Goal: Information Seeking & Learning: Find specific page/section

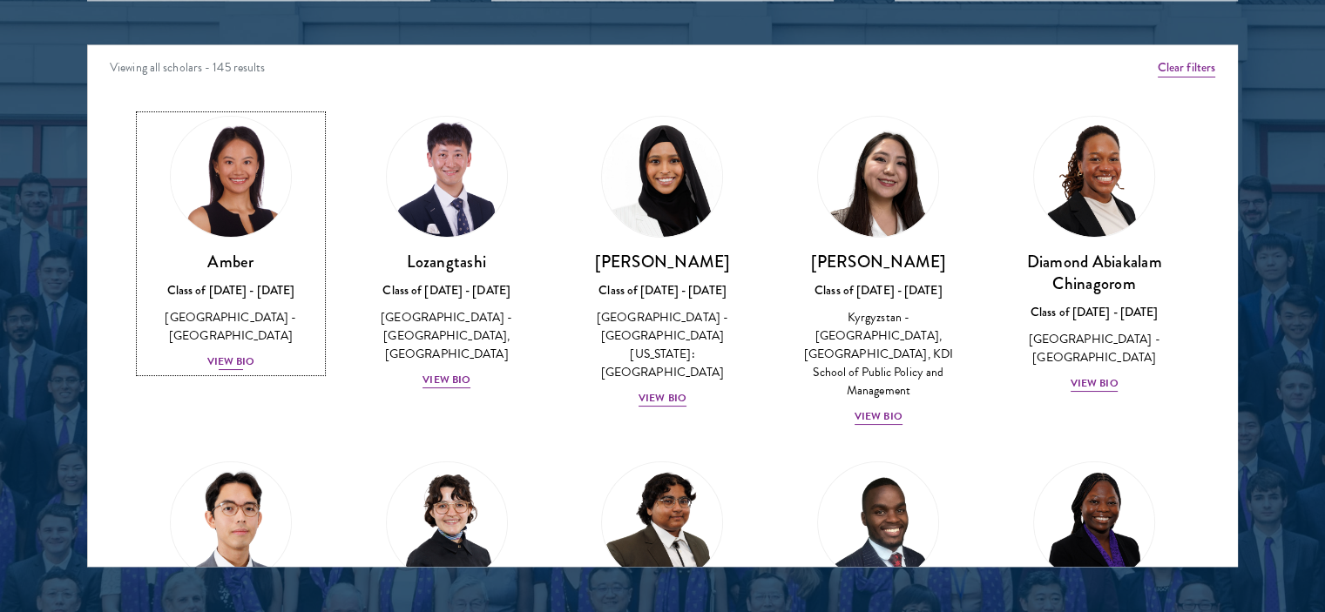
click at [206, 291] on div "Class of [DATE] - [DATE]" at bounding box center [230, 290] width 181 height 18
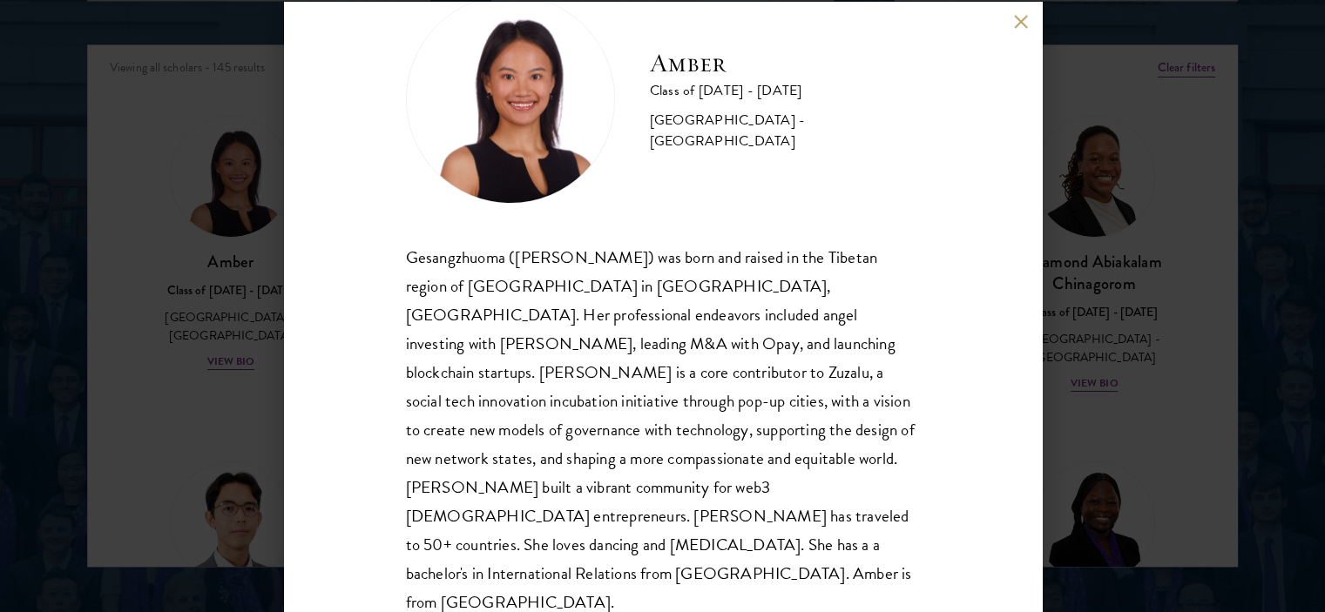
scroll to position [56, 0]
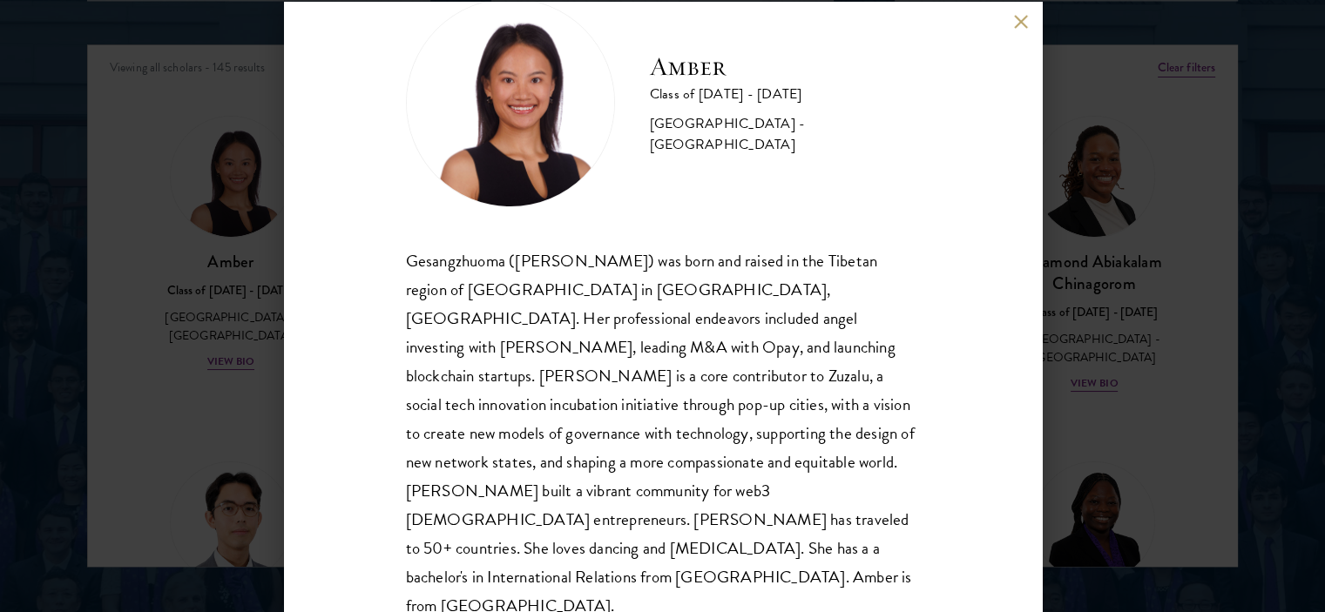
click at [1112, 236] on div "Amber Class of [DATE] - [DATE] [GEOGRAPHIC_DATA] - [GEOGRAPHIC_DATA] Gesangzhuo…" at bounding box center [662, 306] width 1325 height 612
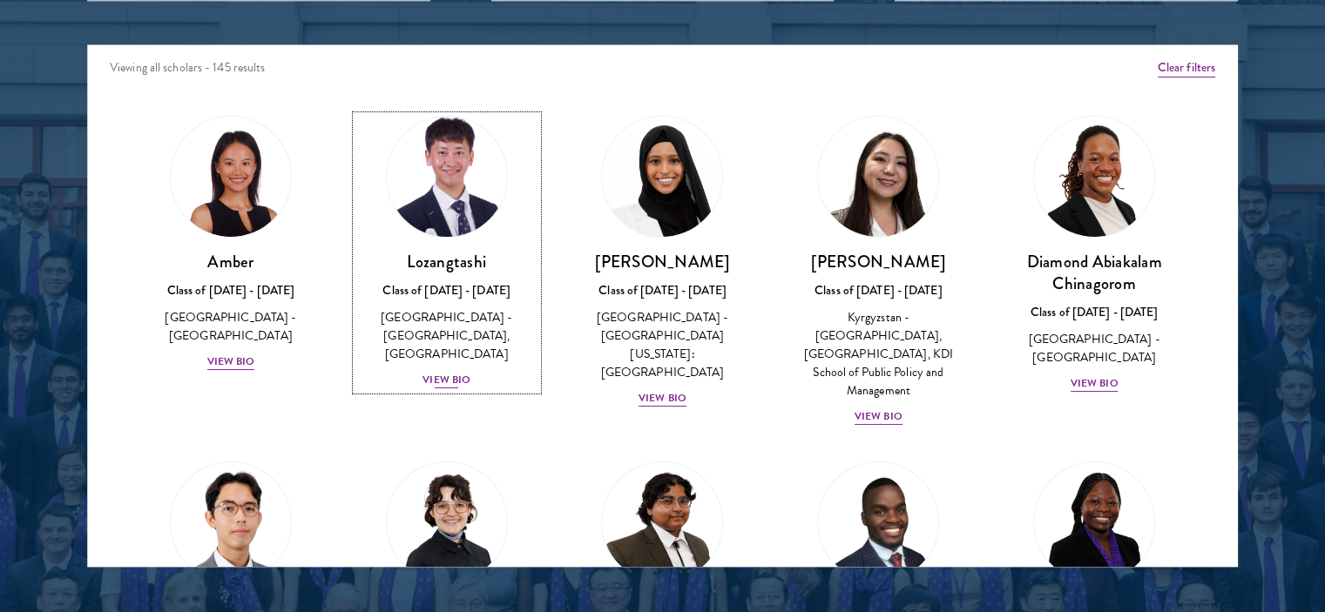
click at [439, 257] on h3 "Lozangtashi" at bounding box center [446, 262] width 181 height 22
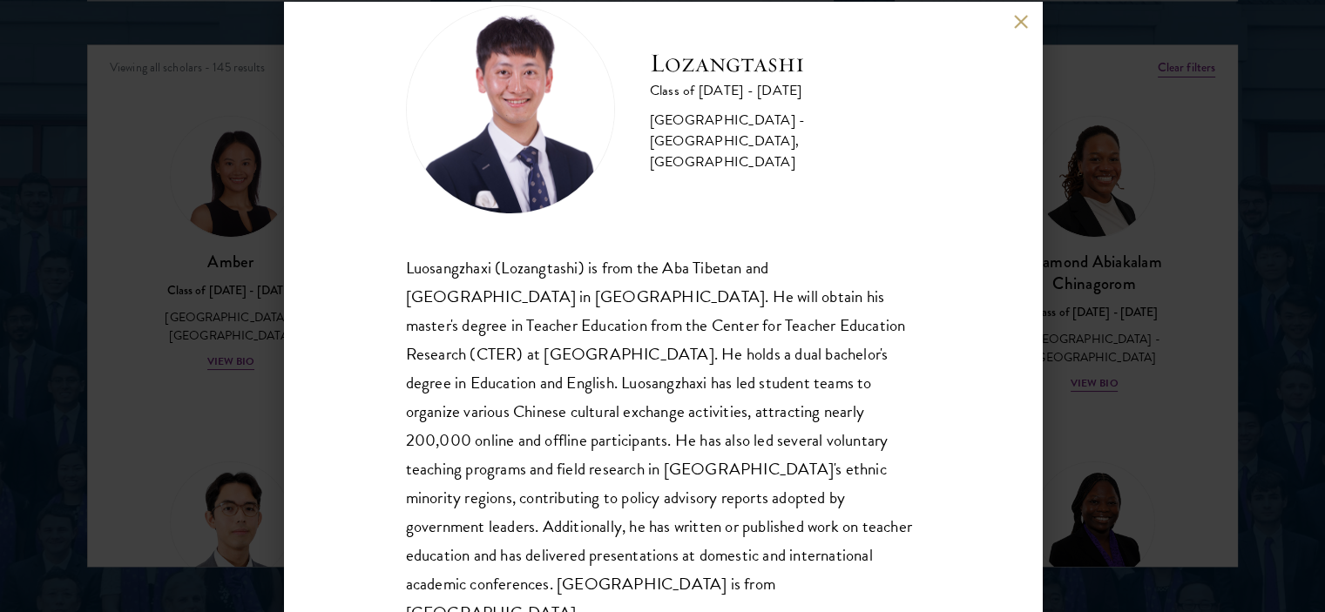
scroll to position [88, 0]
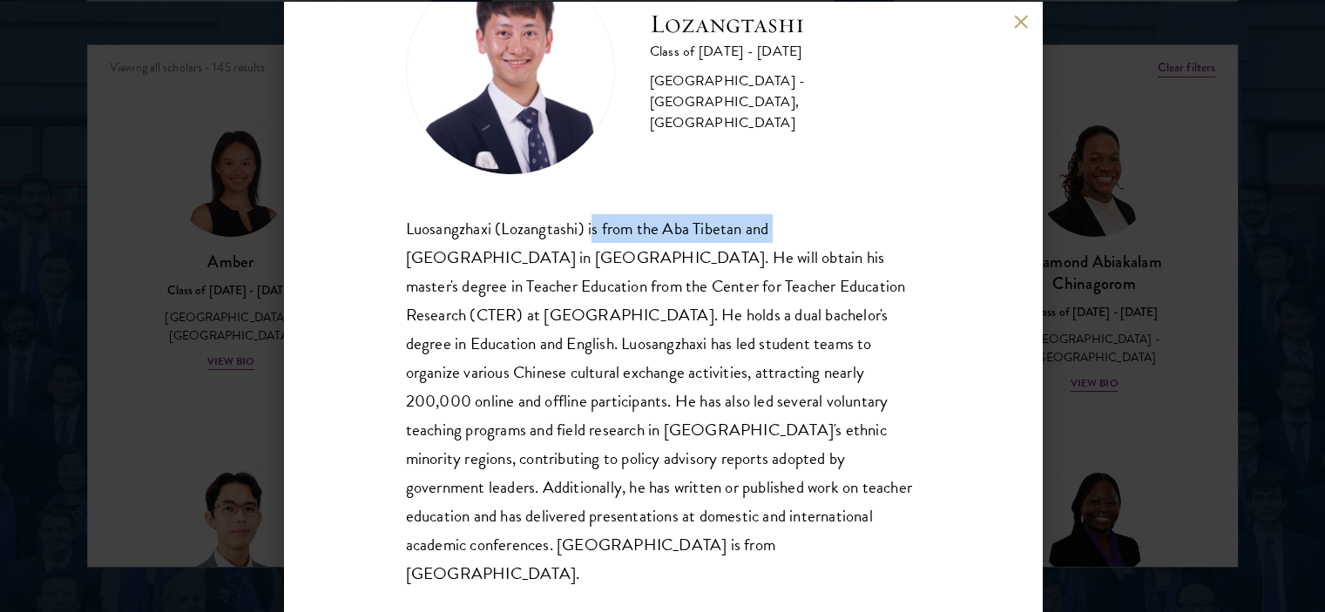
drag, startPoint x: 590, startPoint y: 227, endPoint x: 776, endPoint y: 226, distance: 186.4
click at [776, 226] on div "Luosangzhaxi (Lozangtashi) is from the Aba Tibetan and [GEOGRAPHIC_DATA] in [GE…" at bounding box center [663, 401] width 514 height 375
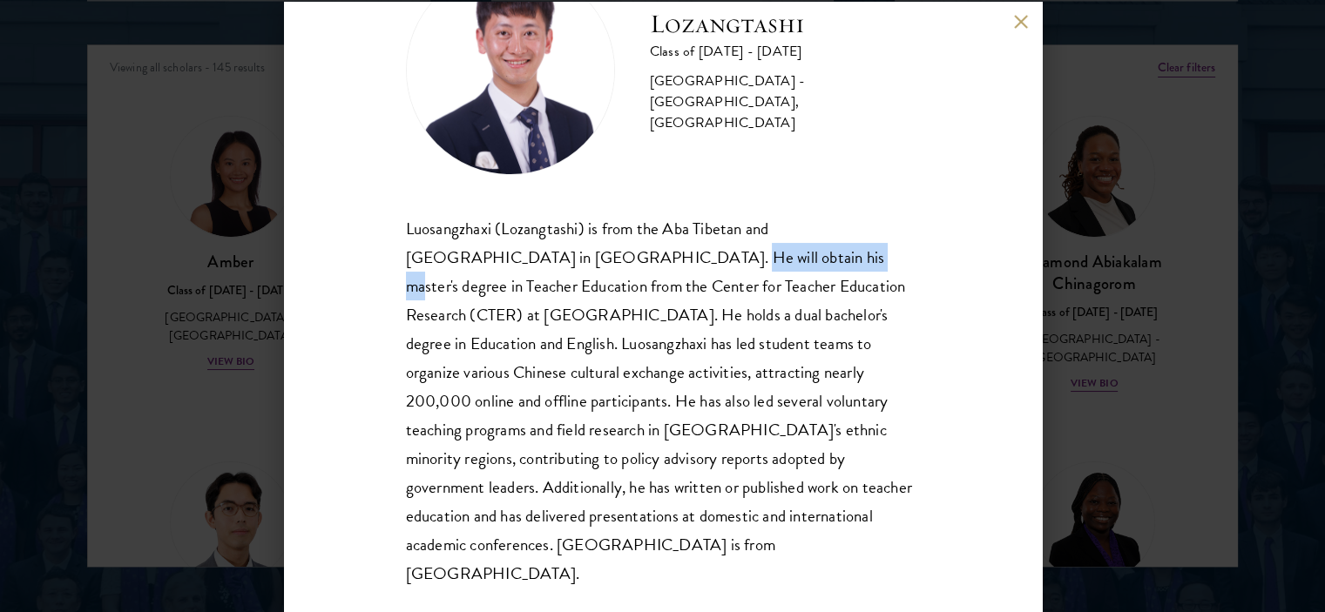
drag, startPoint x: 555, startPoint y: 254, endPoint x: 691, endPoint y: 245, distance: 136.2
click at [691, 245] on div "Luosangzhaxi (Lozangtashi) is from the Aba Tibetan and [GEOGRAPHIC_DATA] in [GE…" at bounding box center [663, 401] width 514 height 375
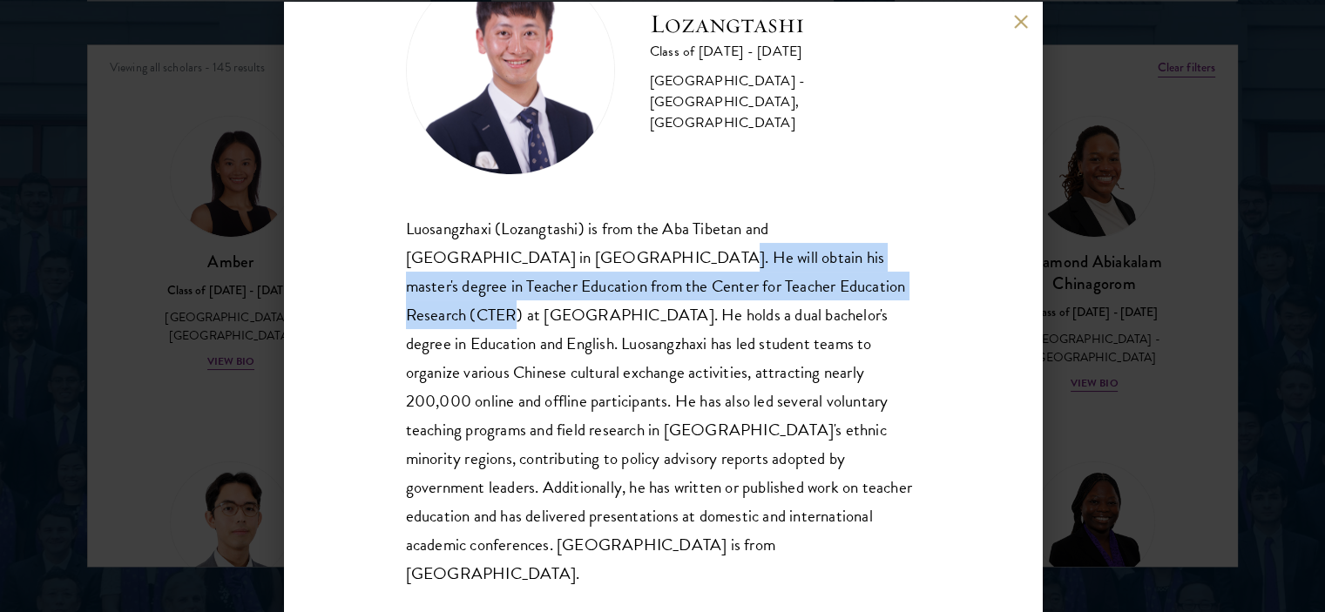
drag, startPoint x: 541, startPoint y: 250, endPoint x: 848, endPoint y: 284, distance: 308.5
click at [848, 284] on div "Luosangzhaxi (Lozangtashi) is from the Aba Tibetan and [GEOGRAPHIC_DATA] in [GE…" at bounding box center [663, 401] width 514 height 375
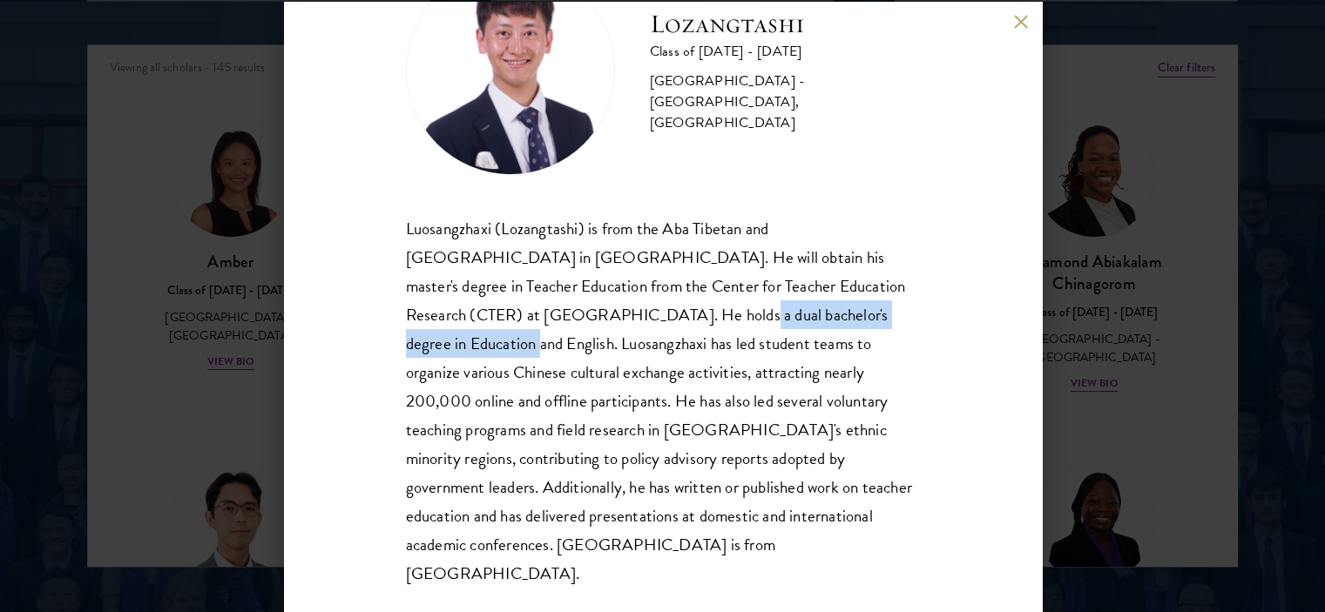
drag, startPoint x: 589, startPoint y: 312, endPoint x: 845, endPoint y: 308, distance: 256.2
click at [845, 308] on div "Luosangzhaxi (Lozangtashi) is from the Aba Tibetan and [GEOGRAPHIC_DATA] in [GE…" at bounding box center [663, 401] width 514 height 375
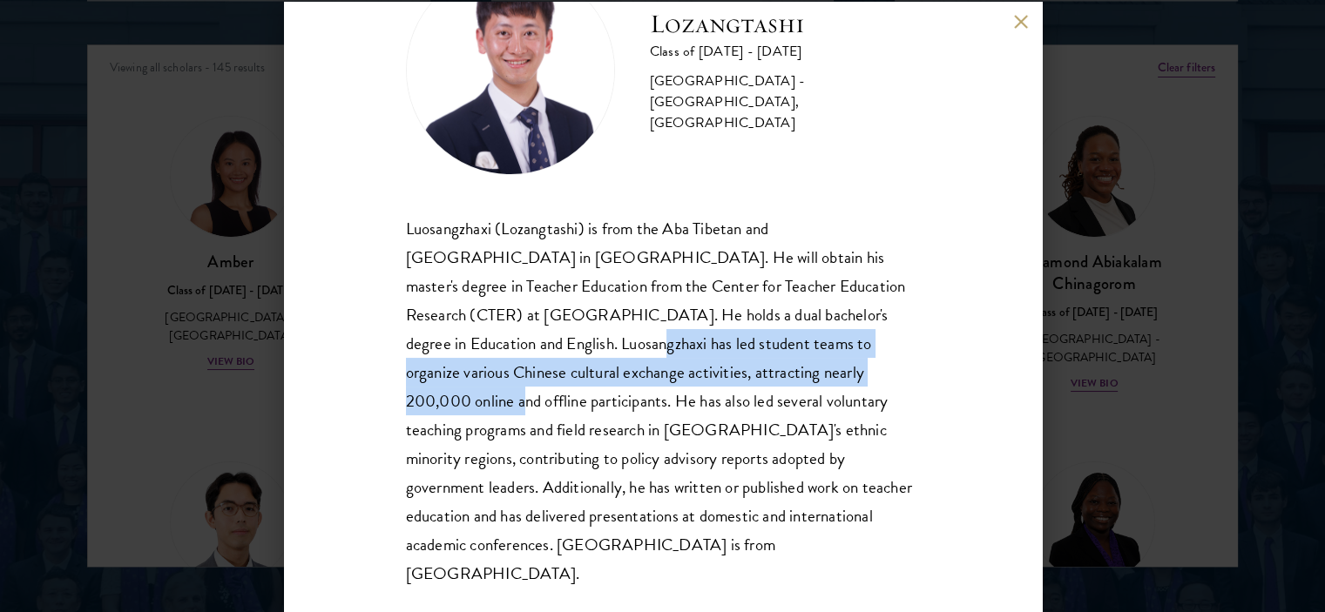
drag, startPoint x: 482, startPoint y: 342, endPoint x: 774, endPoint y: 372, distance: 294.3
click at [774, 372] on div "Luosangzhaxi (Lozangtashi) is from the Aba Tibetan and [GEOGRAPHIC_DATA] in [GE…" at bounding box center [663, 401] width 514 height 375
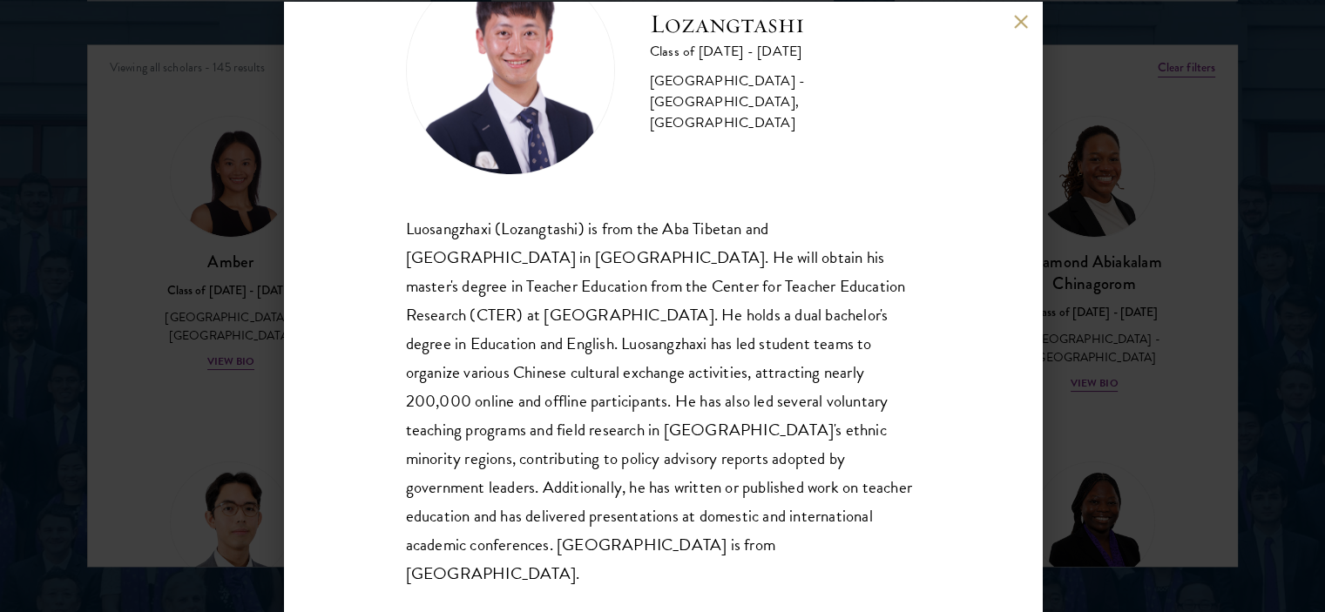
scroll to position [2804, 0]
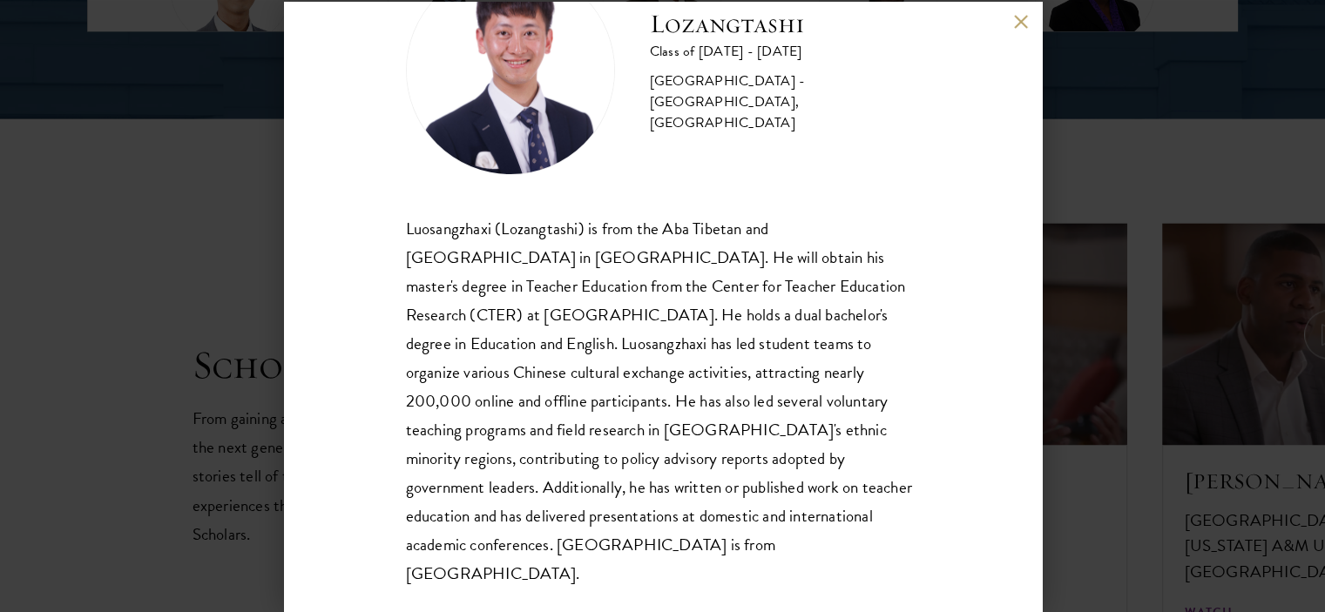
click at [1215, 257] on div "Lozangtashi Class of [DATE] - [DATE] [GEOGRAPHIC_DATA] - [GEOGRAPHIC_DATA], [GE…" at bounding box center [662, 306] width 1325 height 612
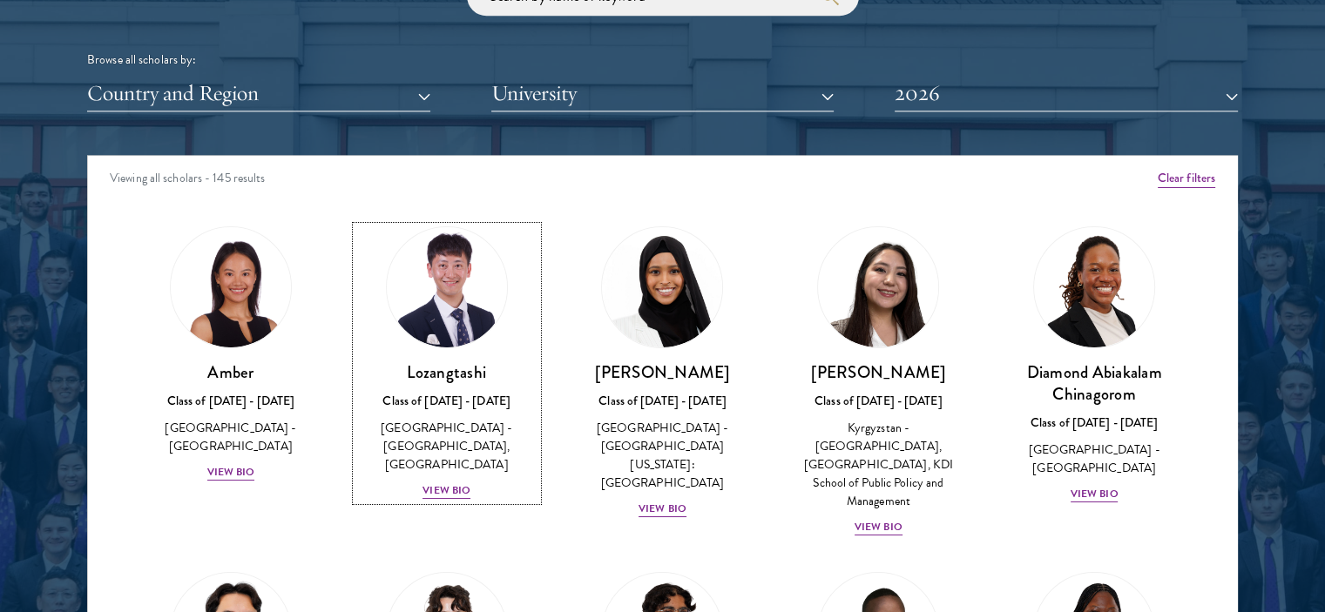
scroll to position [2161, 0]
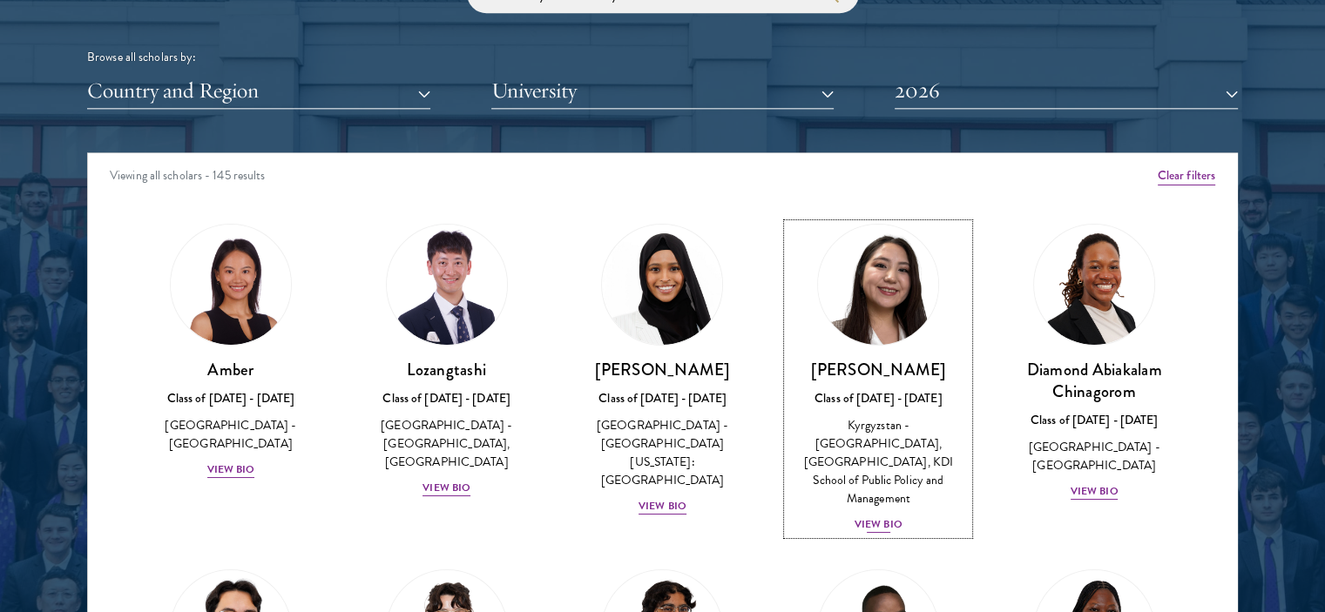
click at [864, 386] on div "Nurzada Abdivalieva Class of [DATE] - [DATE] [GEOGRAPHIC_DATA] - [GEOGRAPHIC_DA…" at bounding box center [878, 447] width 181 height 176
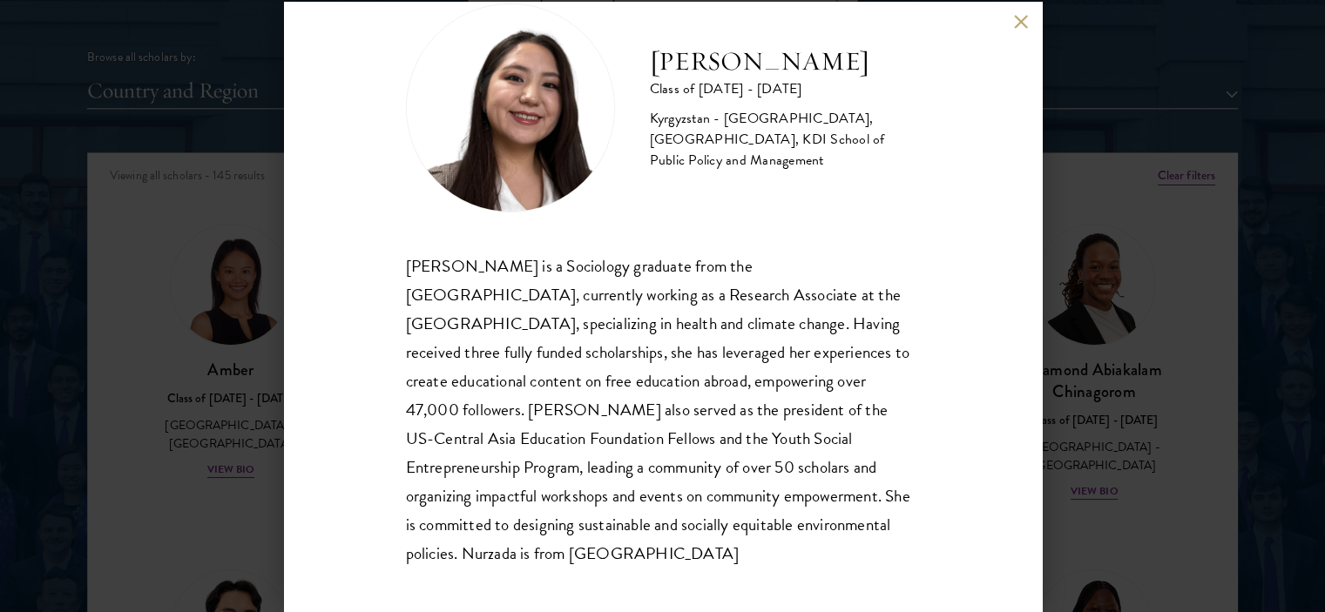
scroll to position [59, 0]
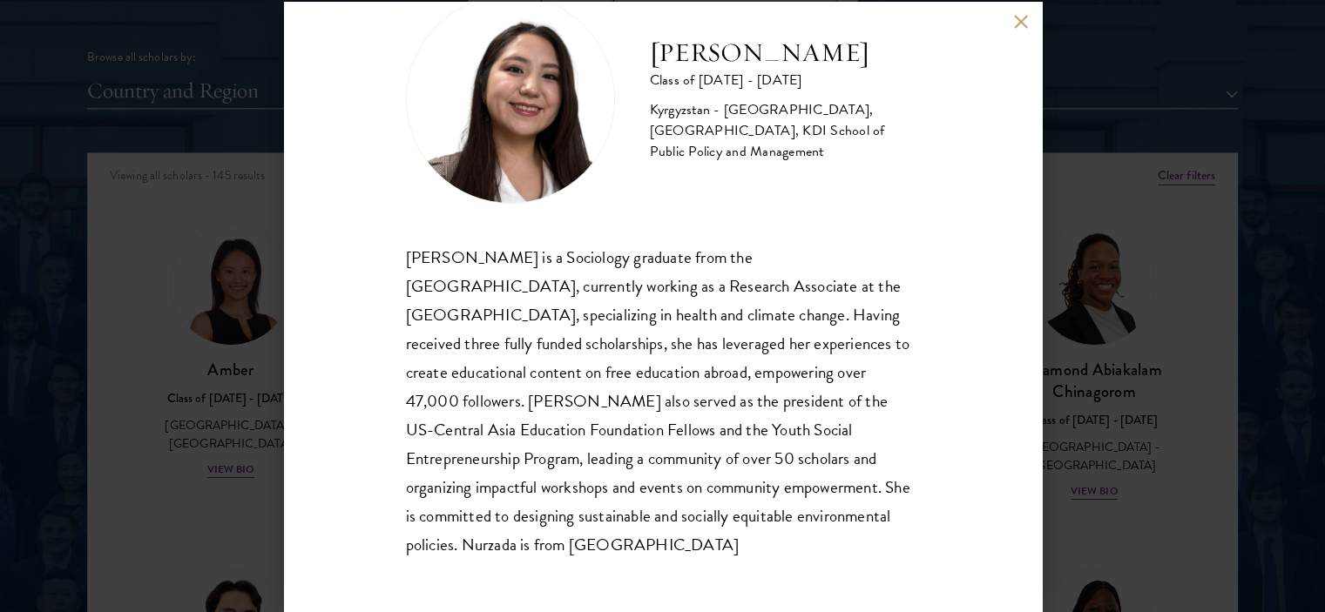
click at [1163, 218] on div "Nurzada Abdivalieva Class of [DATE] - [DATE] [GEOGRAPHIC_DATA] - [GEOGRAPHIC_DA…" at bounding box center [662, 306] width 1325 height 612
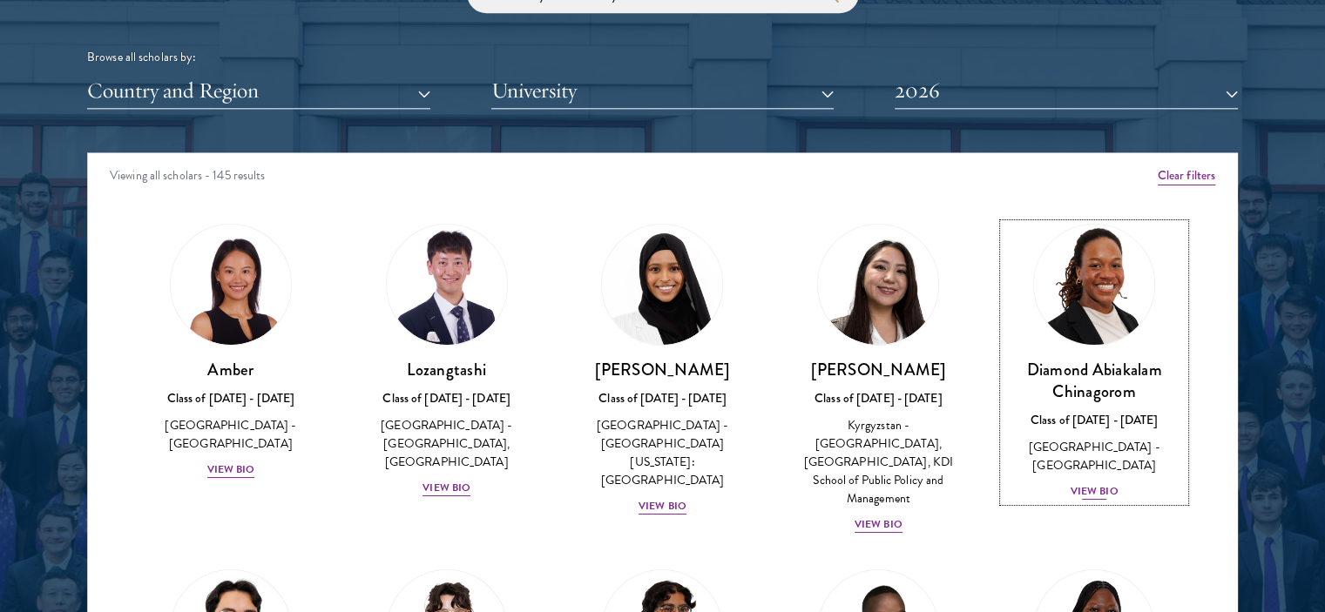
click at [1082, 369] on h3 "Diamond Abiakalam Chinagorom" at bounding box center [1094, 381] width 181 height 44
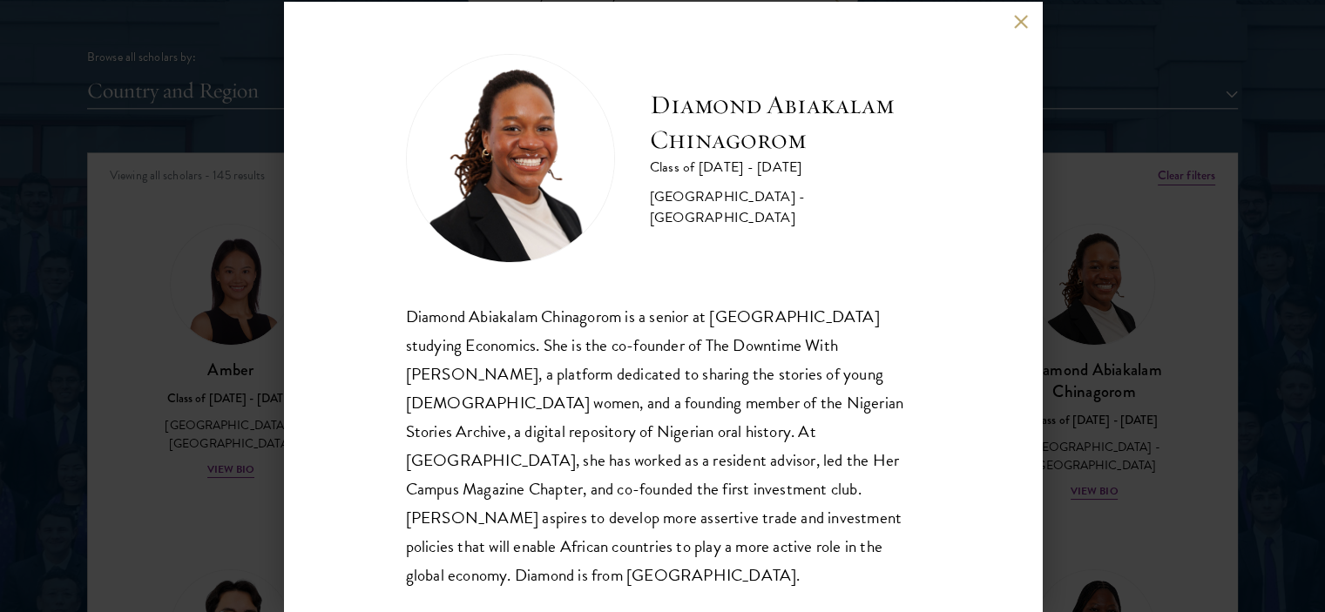
click at [1174, 163] on div "Diamond Abiakalam [GEOGRAPHIC_DATA] Class of [DATE] - [DATE] [GEOGRAPHIC_DATA] …" at bounding box center [662, 306] width 1325 height 612
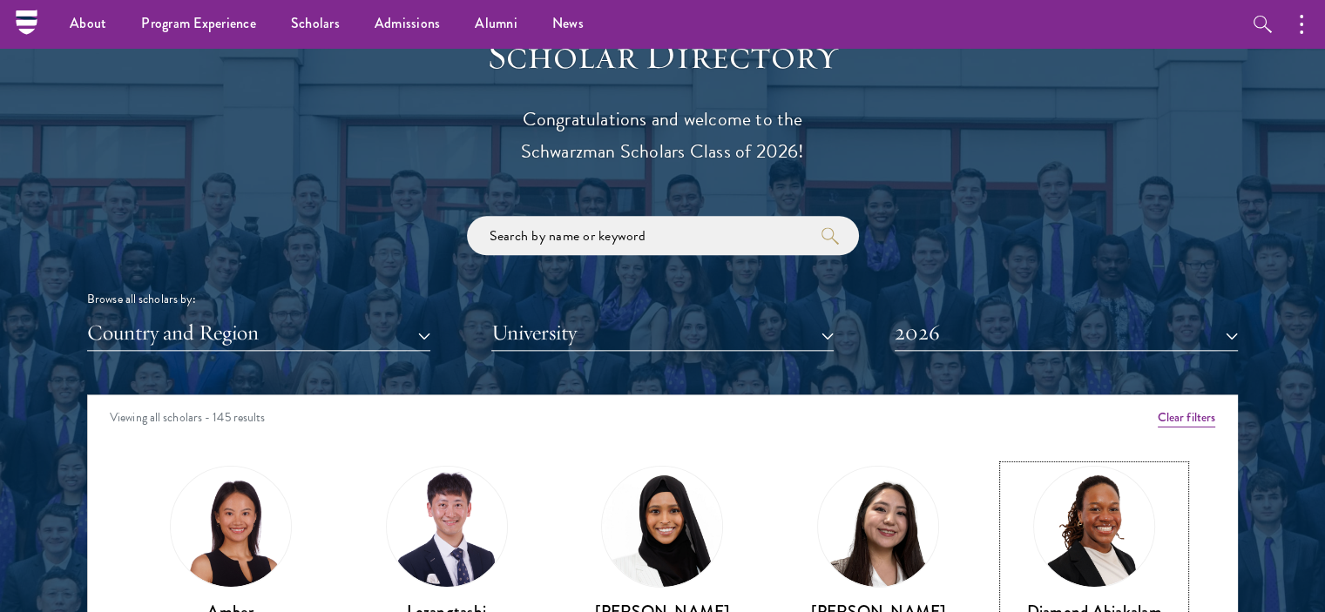
scroll to position [1911, 0]
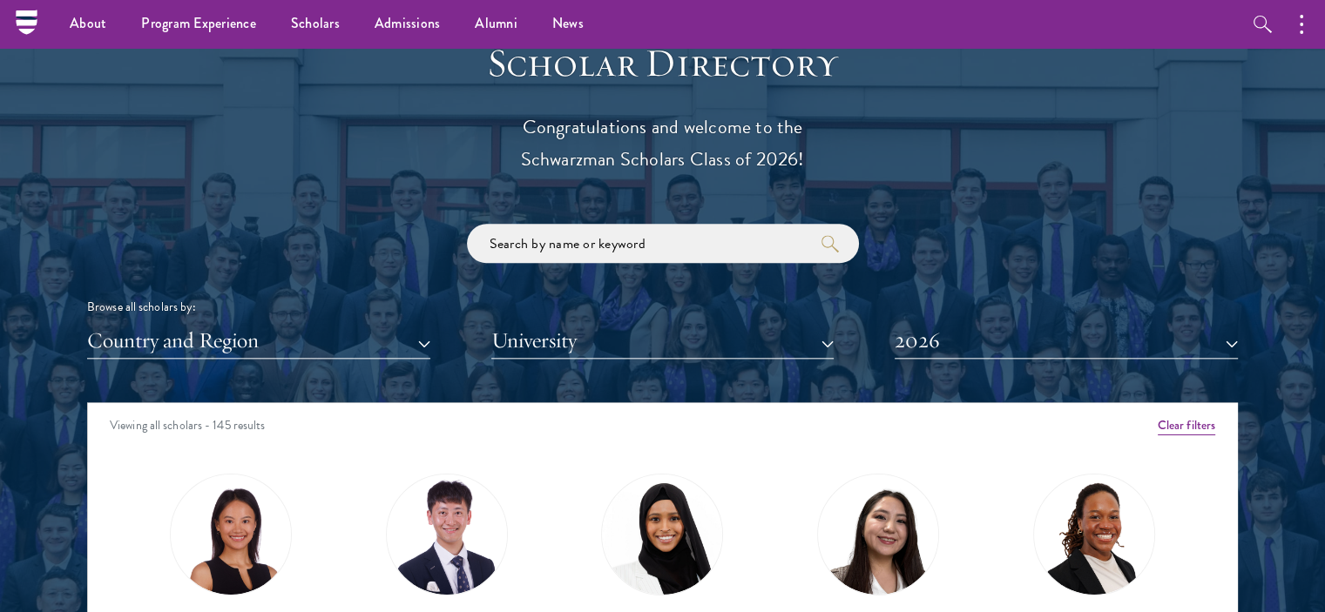
drag, startPoint x: 531, startPoint y: 124, endPoint x: 808, endPoint y: 160, distance: 278.6
click at [808, 160] on p "Congratulations and welcome to the Schwarzman Scholars Class of 2026!" at bounding box center [663, 144] width 540 height 64
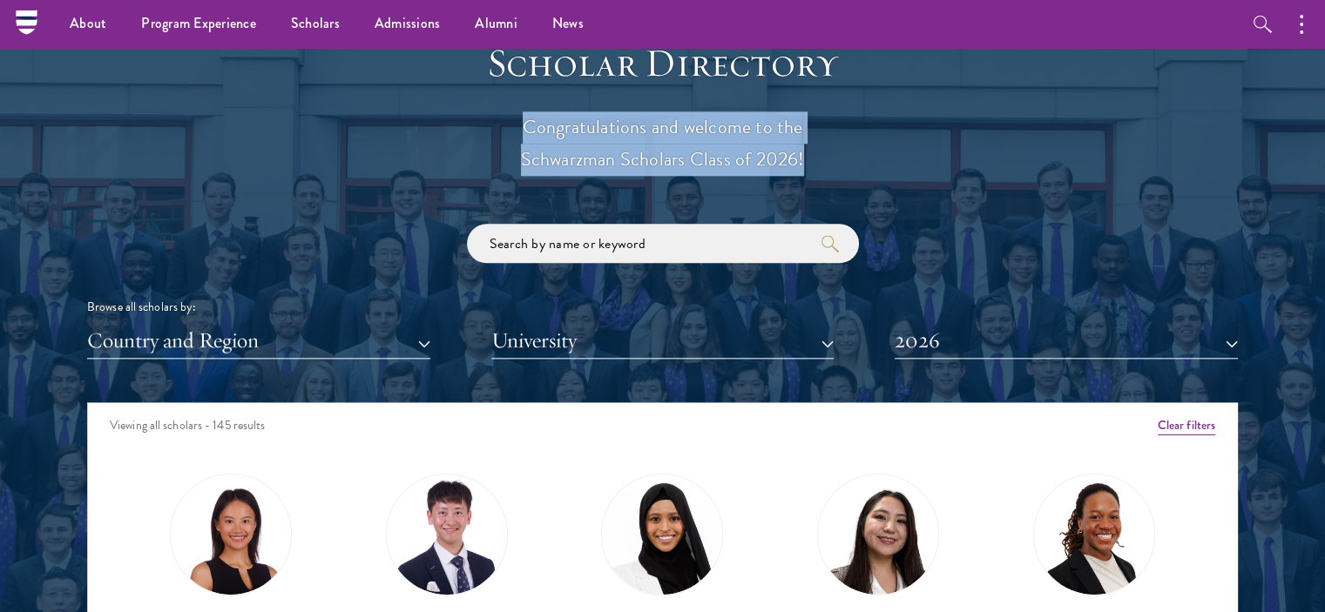
drag, startPoint x: 523, startPoint y: 132, endPoint x: 727, endPoint y: 186, distance: 210.9
click at [727, 186] on div "Scholar Directory Congratulations and welcome to the Schwarzman Scholars Class …" at bounding box center [662, 482] width 1151 height 886
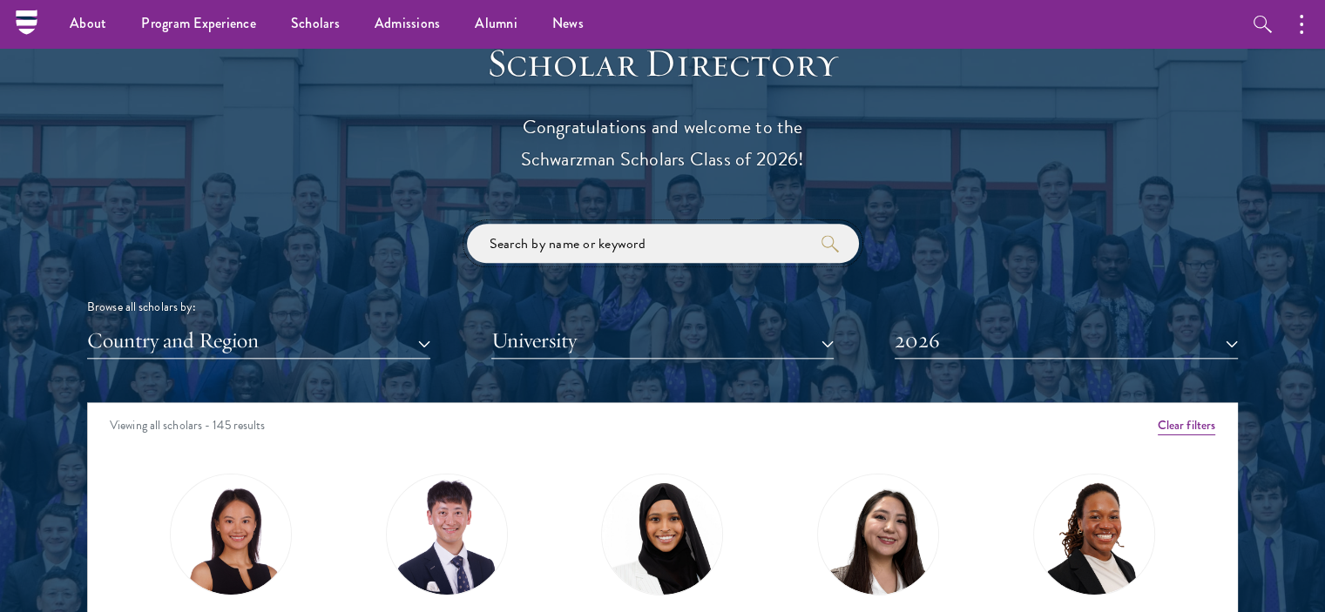
click at [612, 247] on input "search" at bounding box center [663, 243] width 392 height 39
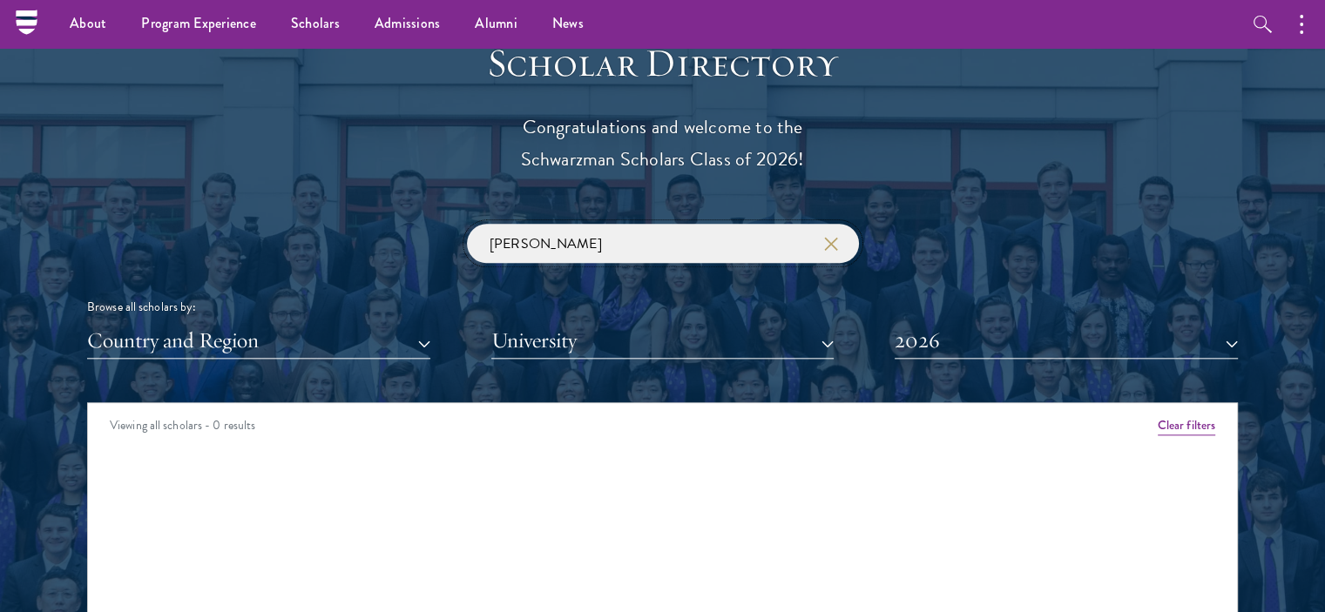
click button "submit" at bounding box center [0, 0] width 0 height 0
click at [909, 356] on button "2026" at bounding box center [1066, 341] width 343 height 36
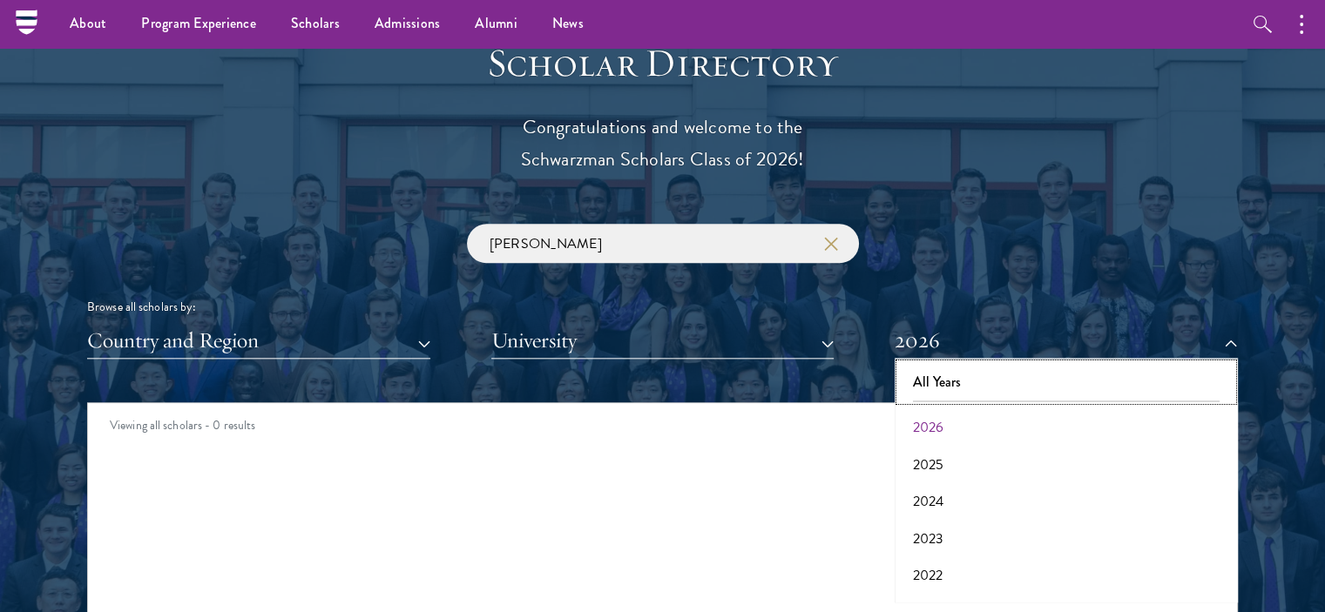
click at [944, 375] on button "All Years" at bounding box center [1066, 382] width 333 height 37
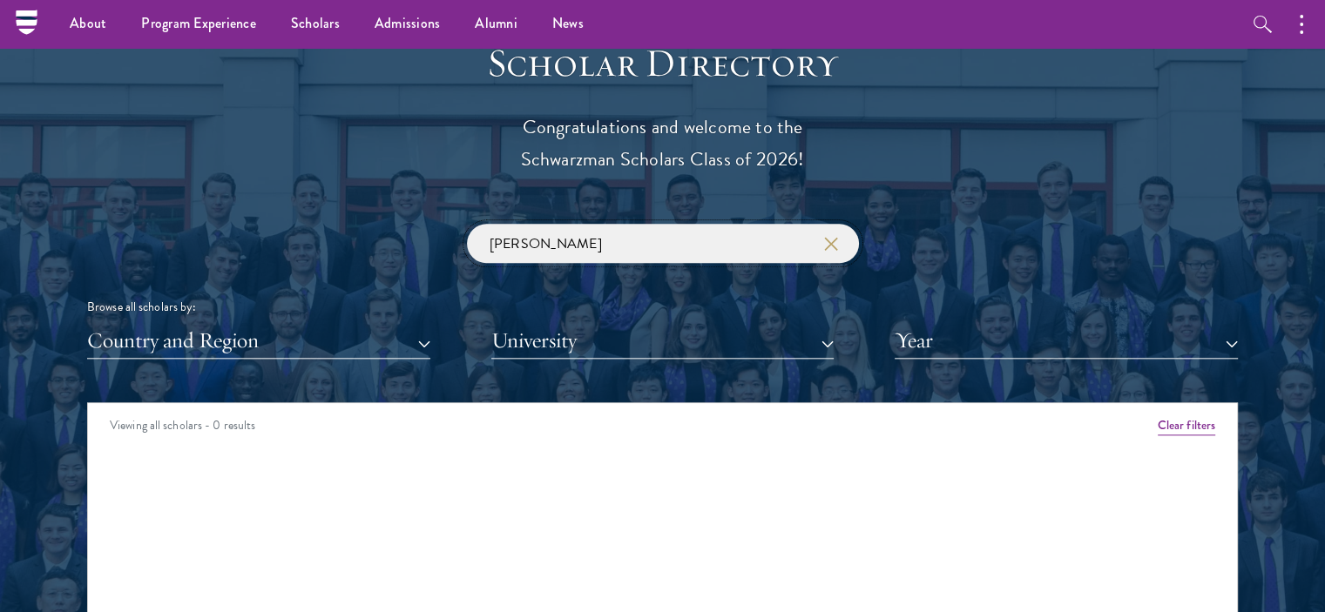
click at [600, 252] on input "[PERSON_NAME]" at bounding box center [663, 243] width 392 height 39
click button "submit" at bounding box center [0, 0] width 0 height 0
drag, startPoint x: 365, startPoint y: 255, endPoint x: 481, endPoint y: 255, distance: 115.9
click at [481, 255] on div "[PERSON_NAME] Browse all scholars by: Country and Region All Countries and Regi…" at bounding box center [662, 291] width 1151 height 135
click at [555, 247] on input "[PERSON_NAME]" at bounding box center [663, 243] width 392 height 39
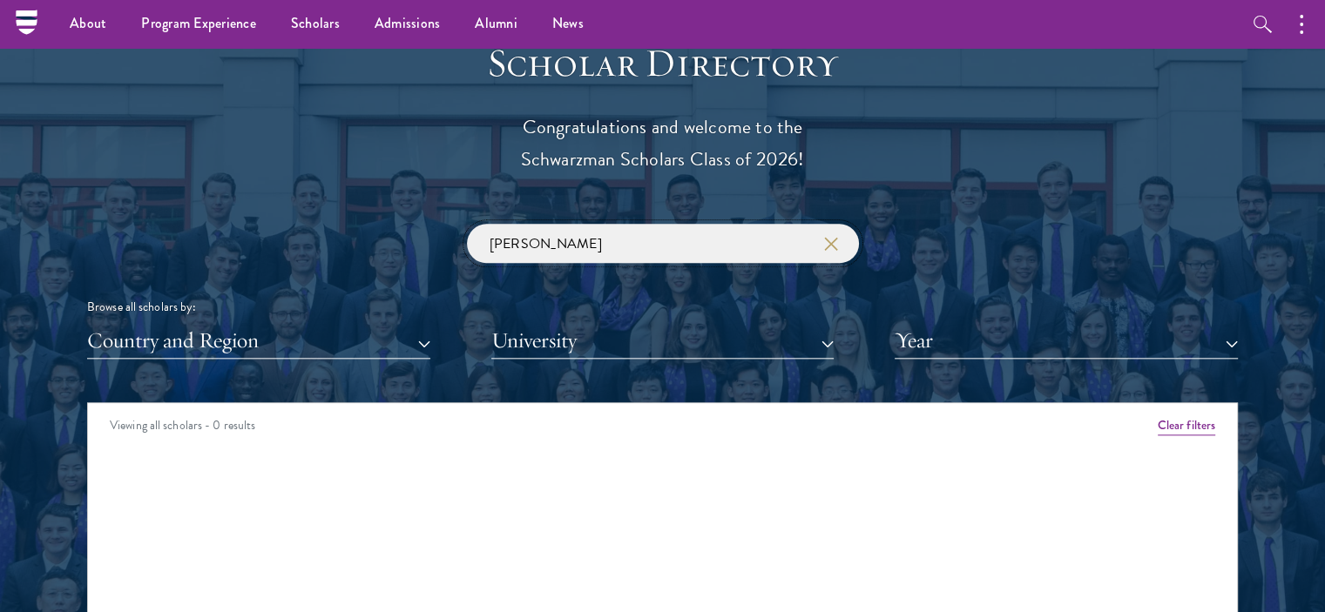
click button "submit" at bounding box center [0, 0] width 0 height 0
click at [577, 334] on button "University" at bounding box center [662, 341] width 343 height 36
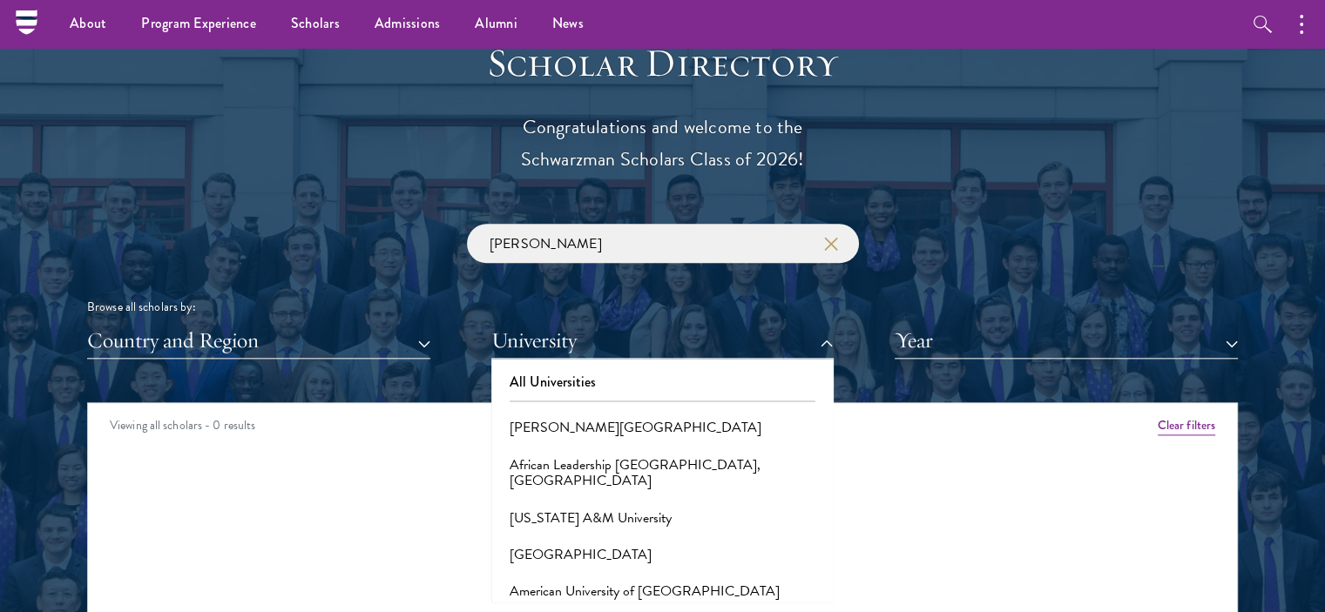
click at [417, 254] on div "[PERSON_NAME] Browse all scholars by: Country and Region All Countries and Regi…" at bounding box center [662, 291] width 1151 height 135
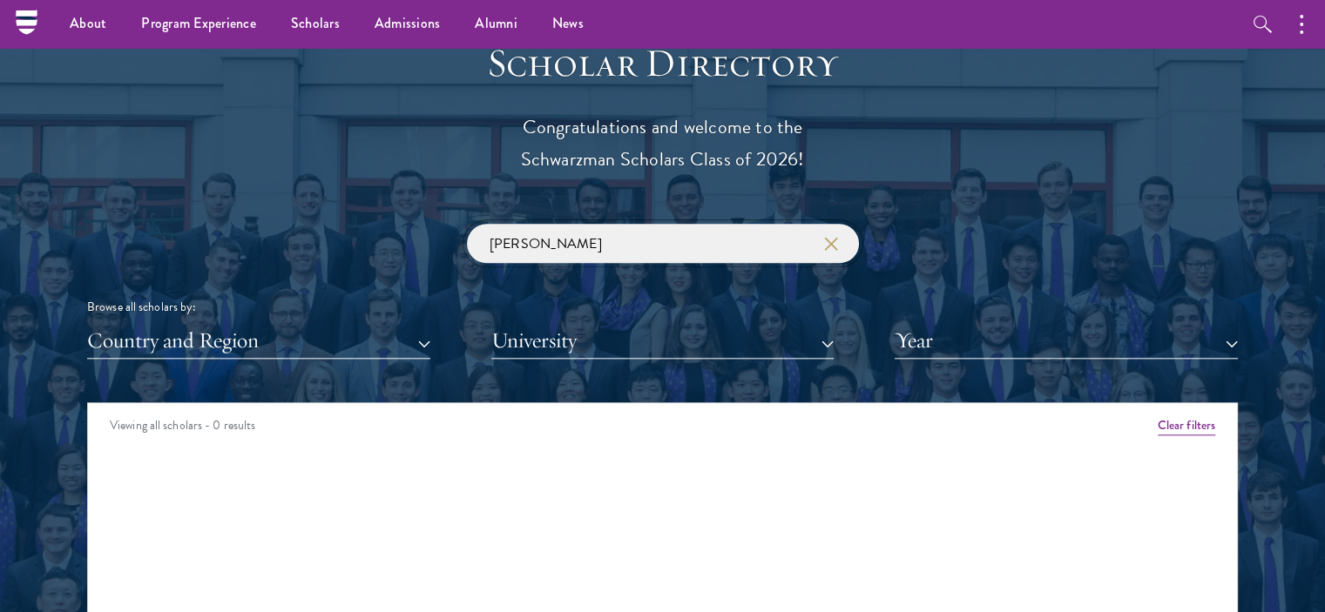
click at [605, 240] on input "[PERSON_NAME]" at bounding box center [663, 243] width 392 height 39
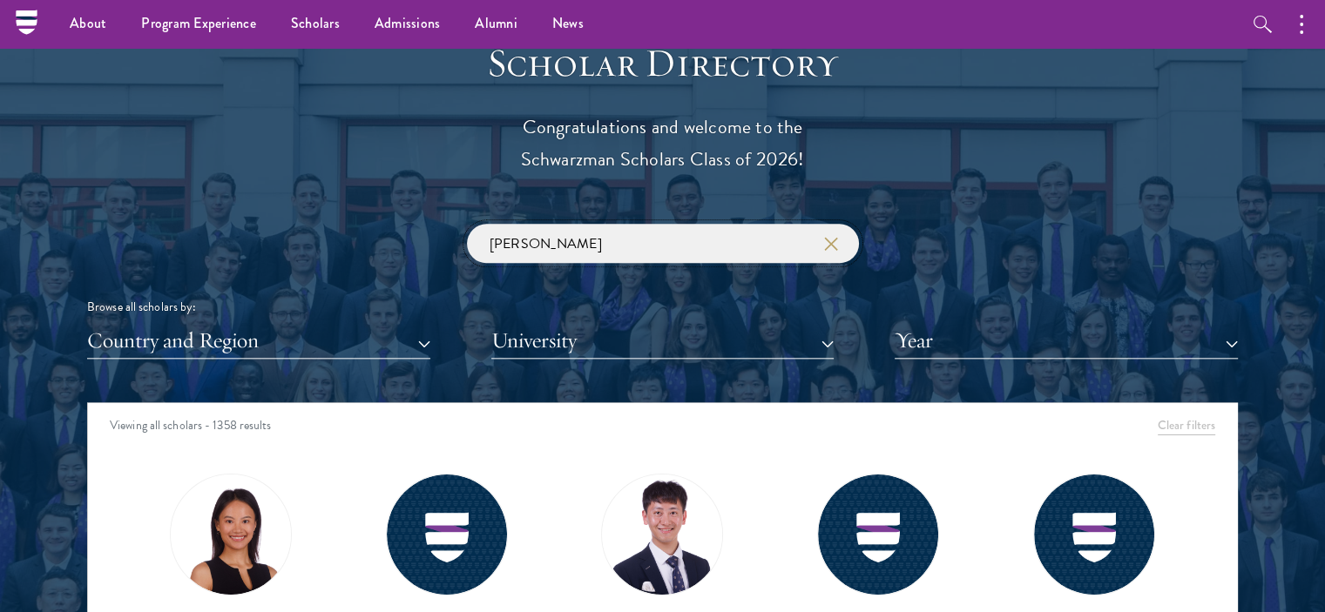
click button "submit" at bounding box center [0, 0] width 0 height 0
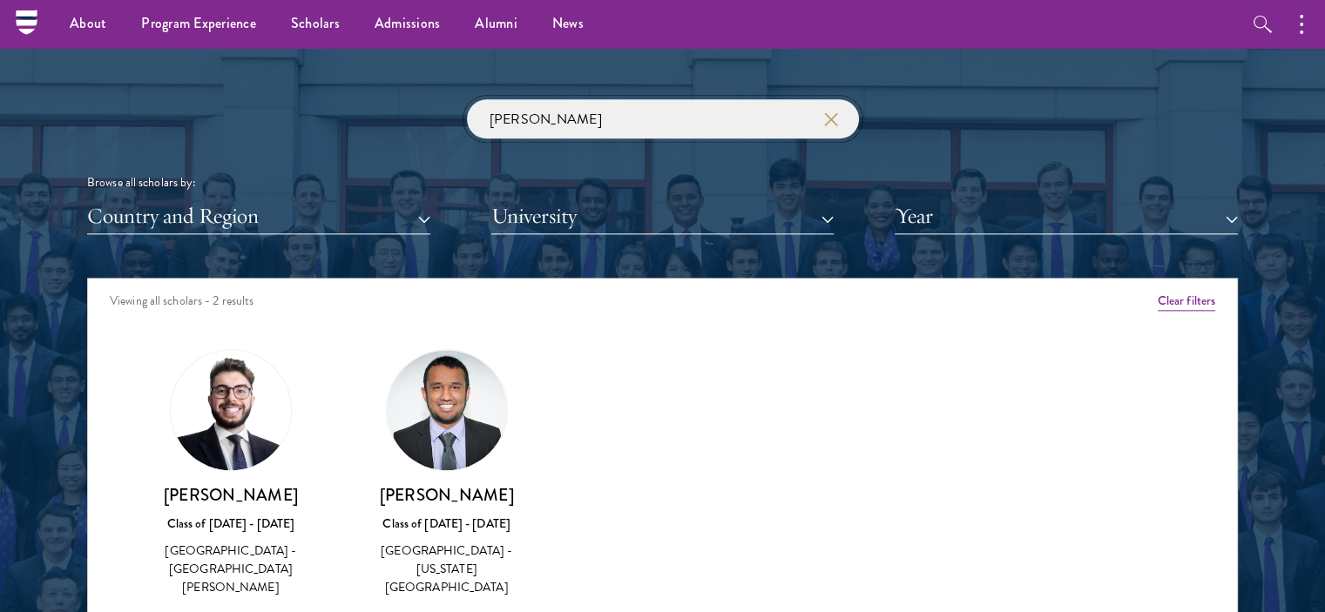
scroll to position [2014, 0]
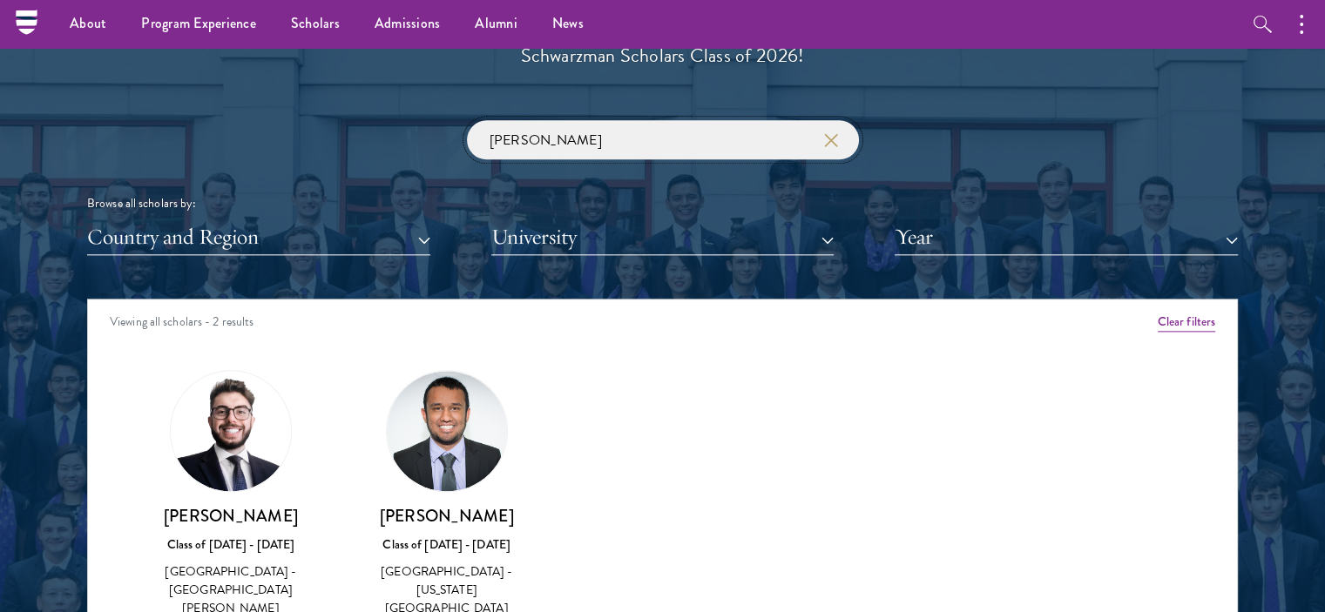
click at [487, 145] on input "[PERSON_NAME]" at bounding box center [663, 139] width 392 height 39
click button "submit" at bounding box center [0, 0] width 0 height 0
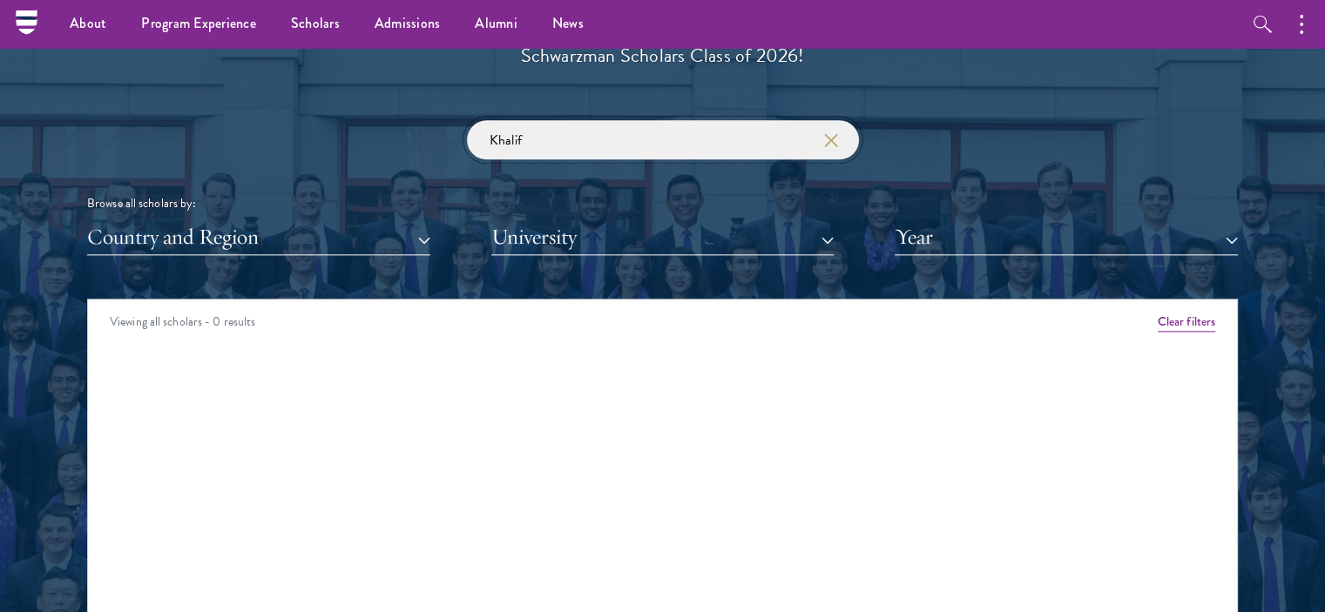
click at [489, 145] on input "Khalif" at bounding box center [663, 139] width 392 height 39
type input "S"
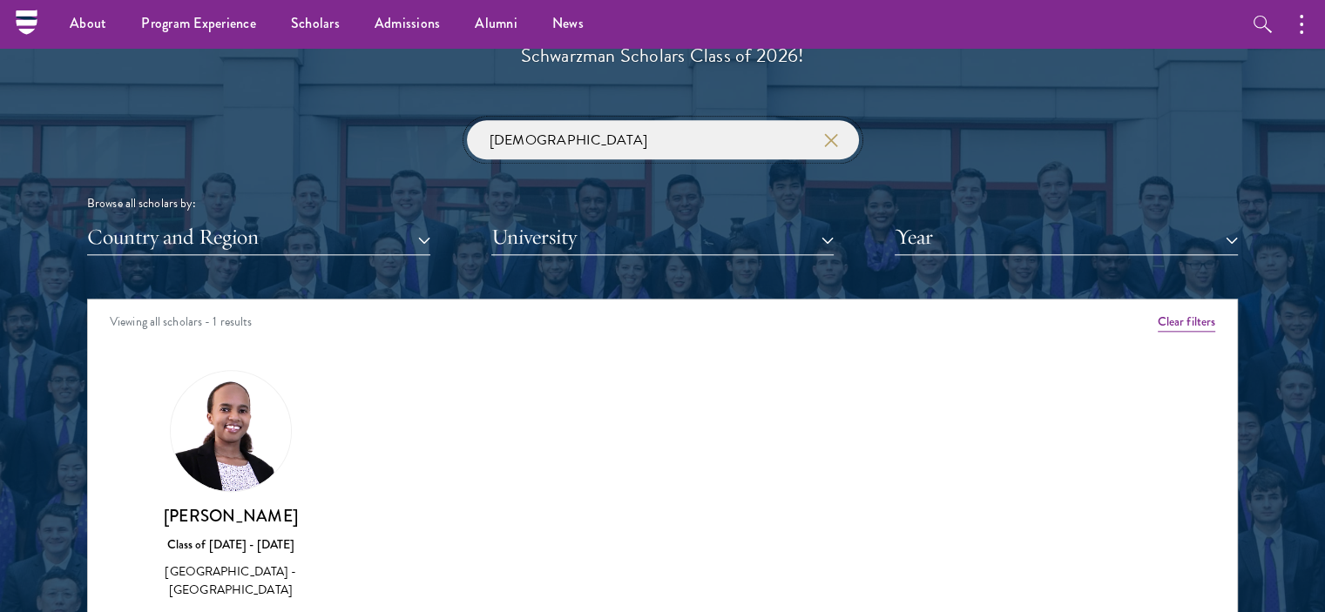
type input "[DEMOGRAPHIC_DATA]"
click at [220, 423] on img at bounding box center [231, 431] width 120 height 120
click at [227, 566] on div "[GEOGRAPHIC_DATA] - [GEOGRAPHIC_DATA]" at bounding box center [230, 581] width 181 height 37
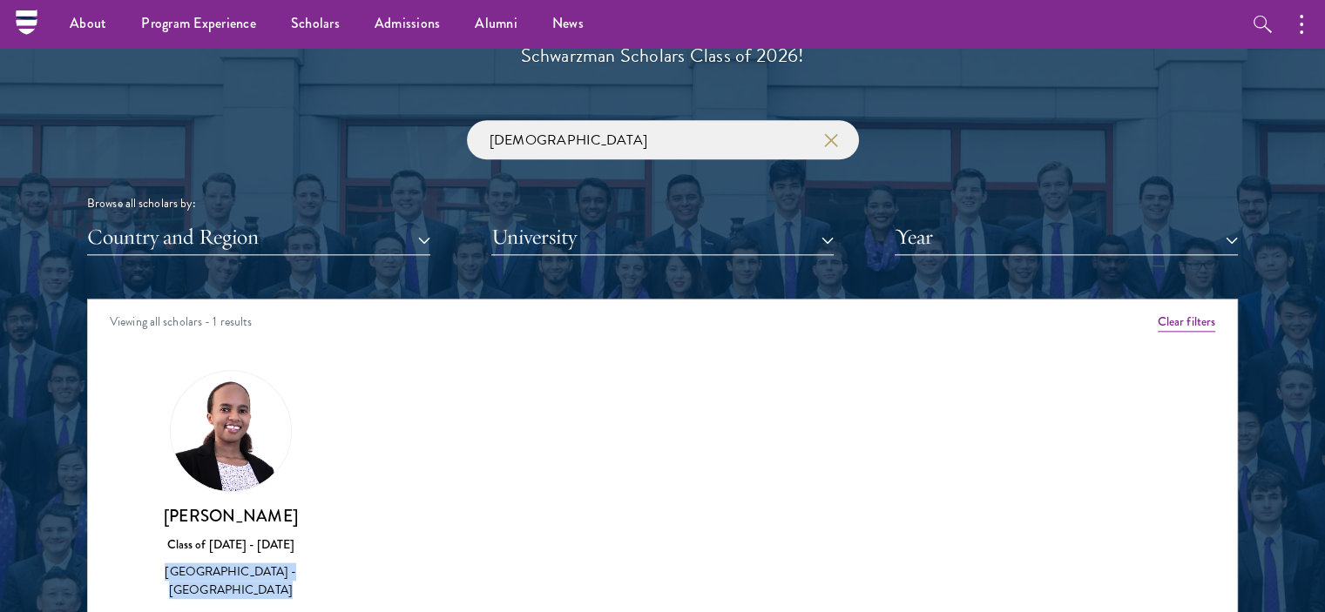
click at [227, 566] on div "[GEOGRAPHIC_DATA] - [GEOGRAPHIC_DATA]" at bounding box center [230, 581] width 181 height 37
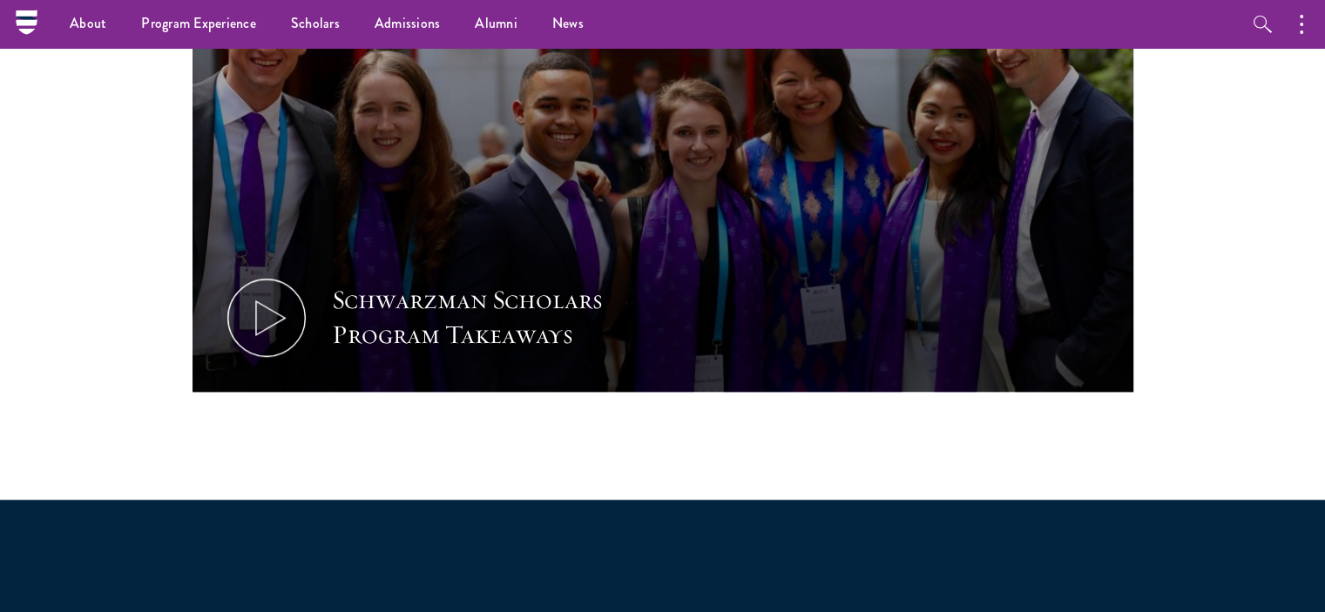
scroll to position [972, 0]
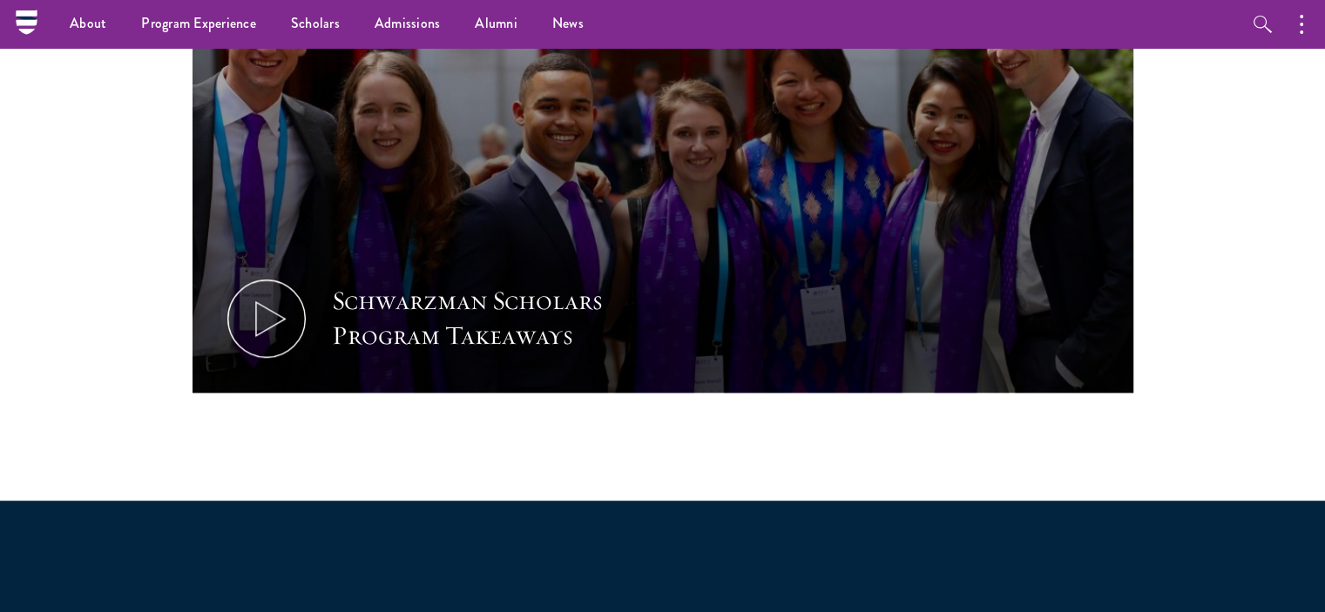
click at [341, 404] on div "Schwarzman Scholars Program Takeaways" at bounding box center [663, 183] width 941 height 638
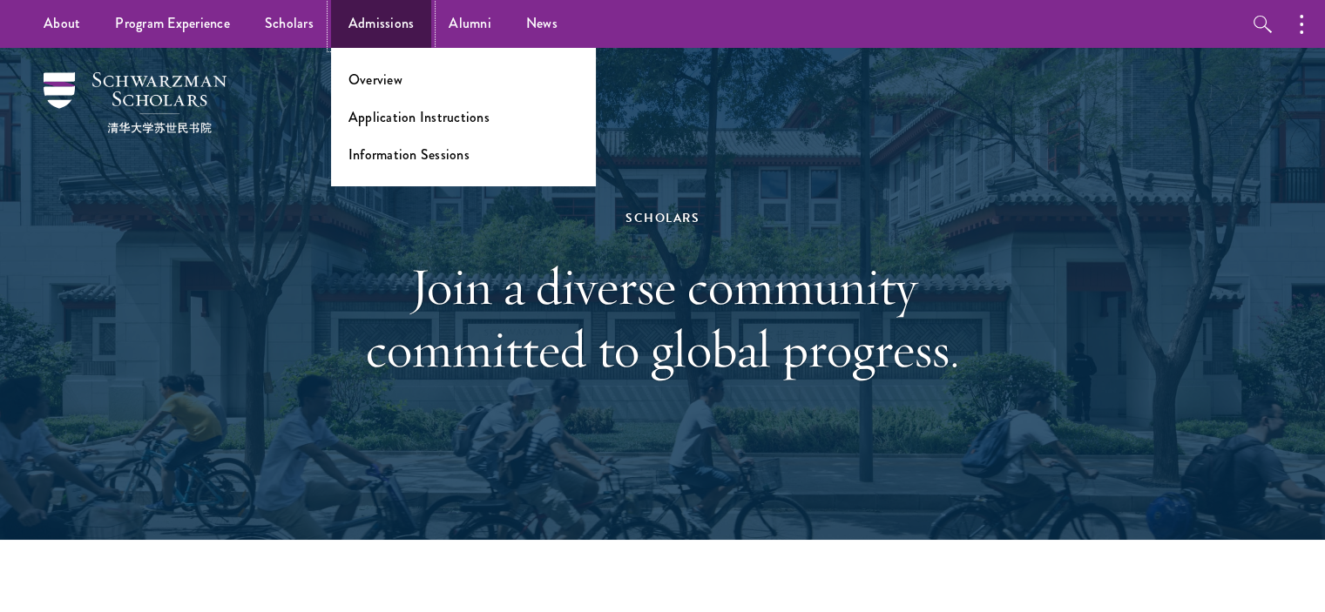
click at [387, 23] on link "Admissions" at bounding box center [381, 24] width 101 height 48
